Goal: Task Accomplishment & Management: Complete application form

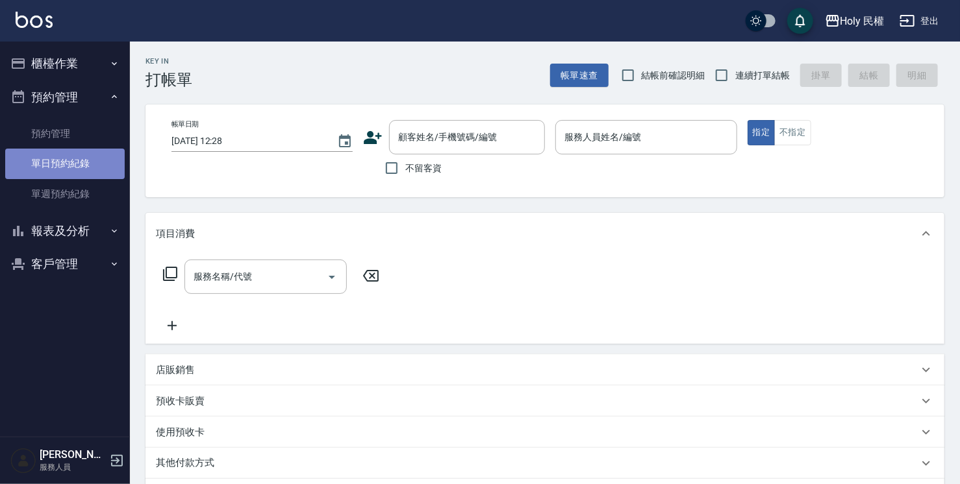
click at [75, 159] on link "單日預約紀錄" at bounding box center [64, 164] width 119 height 30
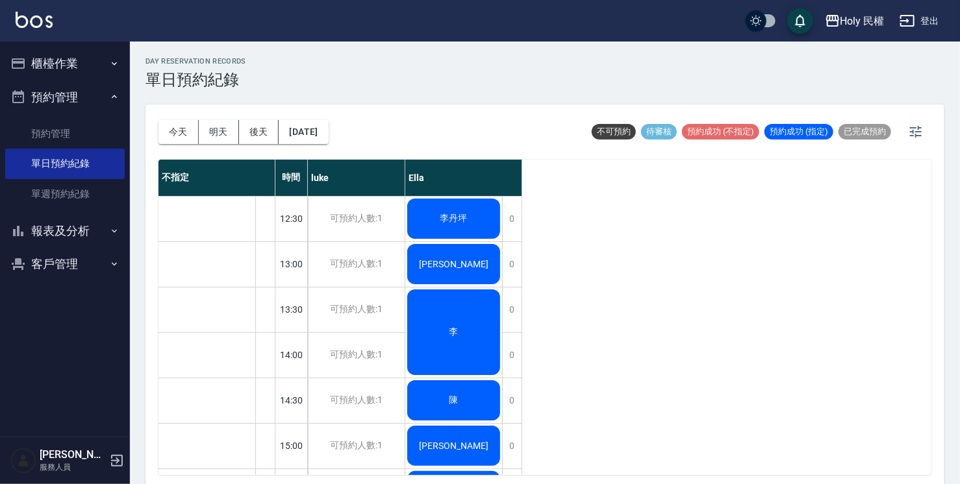
click at [479, 337] on div "李" at bounding box center [453, 333] width 97 height 90
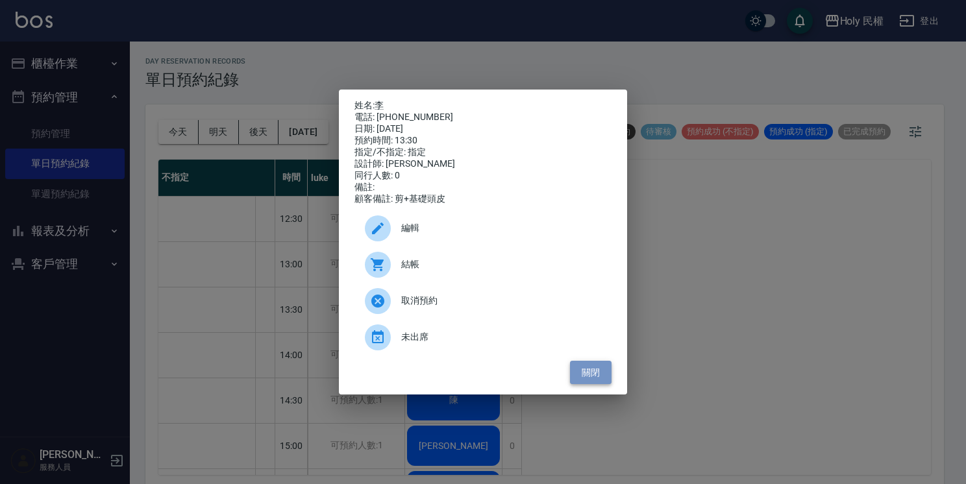
click at [581, 380] on button "關閉" at bounding box center [591, 373] width 42 height 24
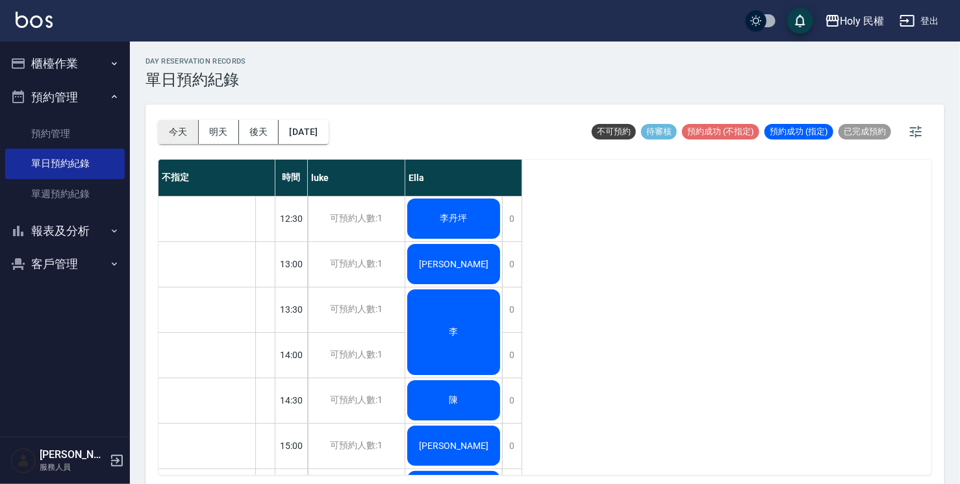
click at [177, 135] on button "今天" at bounding box center [178, 132] width 40 height 24
click at [173, 134] on button "今天" at bounding box center [178, 132] width 40 height 24
click at [262, 318] on div at bounding box center [264, 310] width 19 height 45
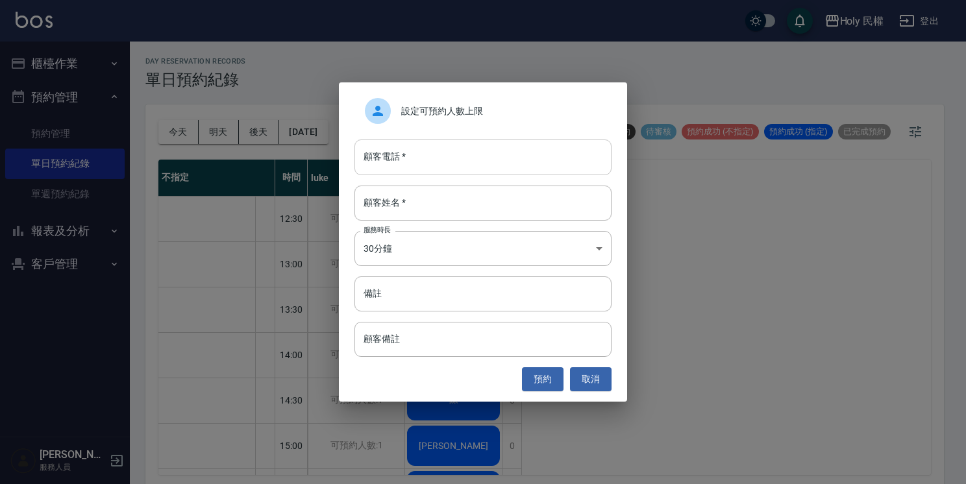
click at [434, 160] on input "顧客電話   *" at bounding box center [483, 157] width 257 height 35
type input "0910140968"
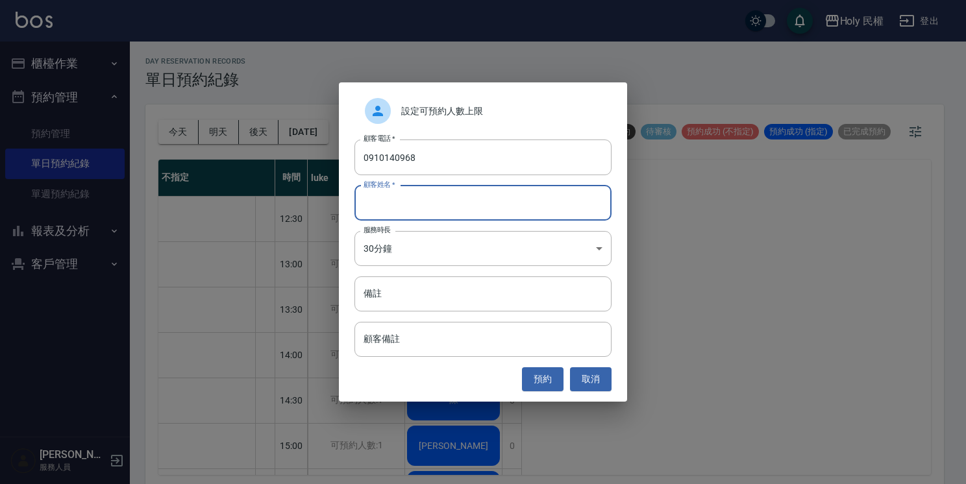
click at [399, 202] on input "顧客姓名   *" at bounding box center [483, 203] width 257 height 35
type input "v"
type input "希"
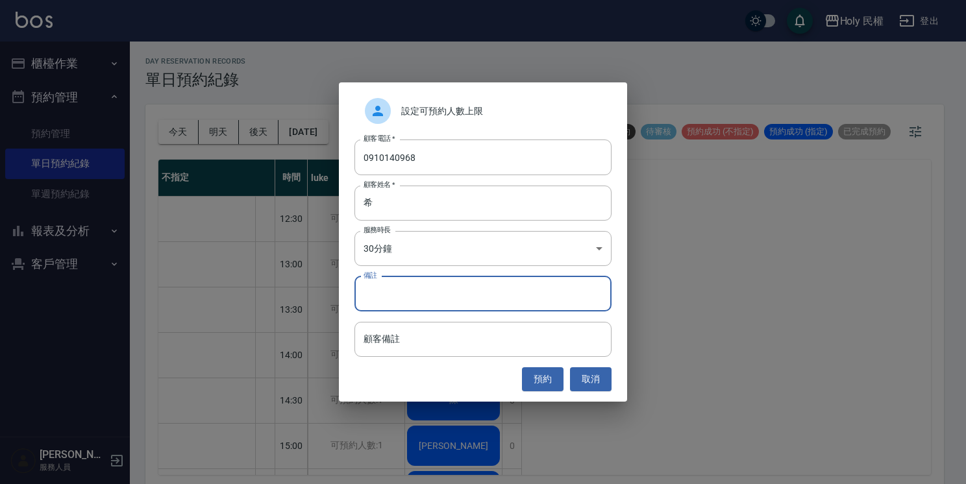
click at [422, 297] on input "備註" at bounding box center [483, 294] width 257 height 35
type input "ˇ"
type input "349"
click at [545, 383] on button "預約" at bounding box center [543, 380] width 42 height 24
